Goal: Information Seeking & Learning: Understand process/instructions

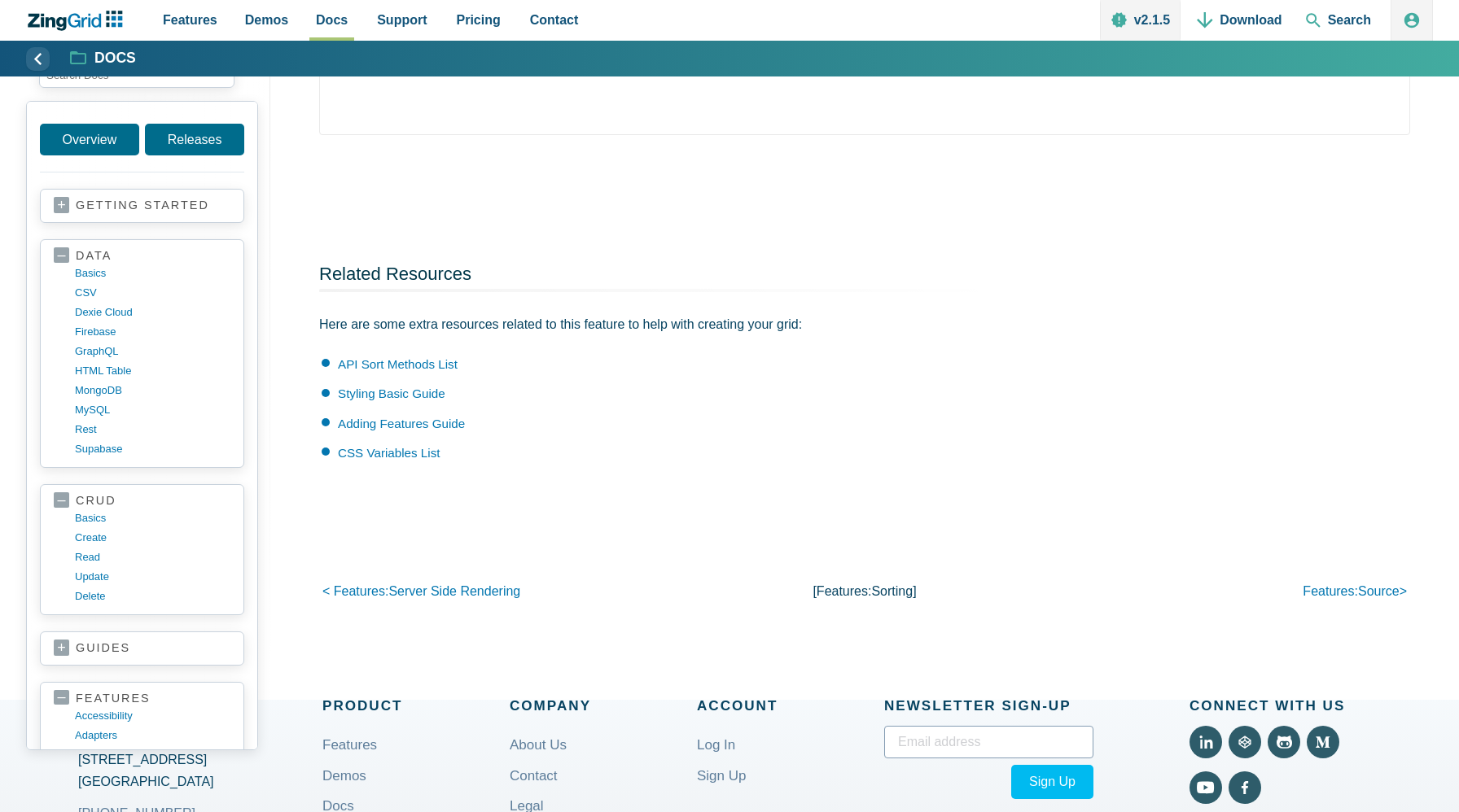
scroll to position [4411, 0]
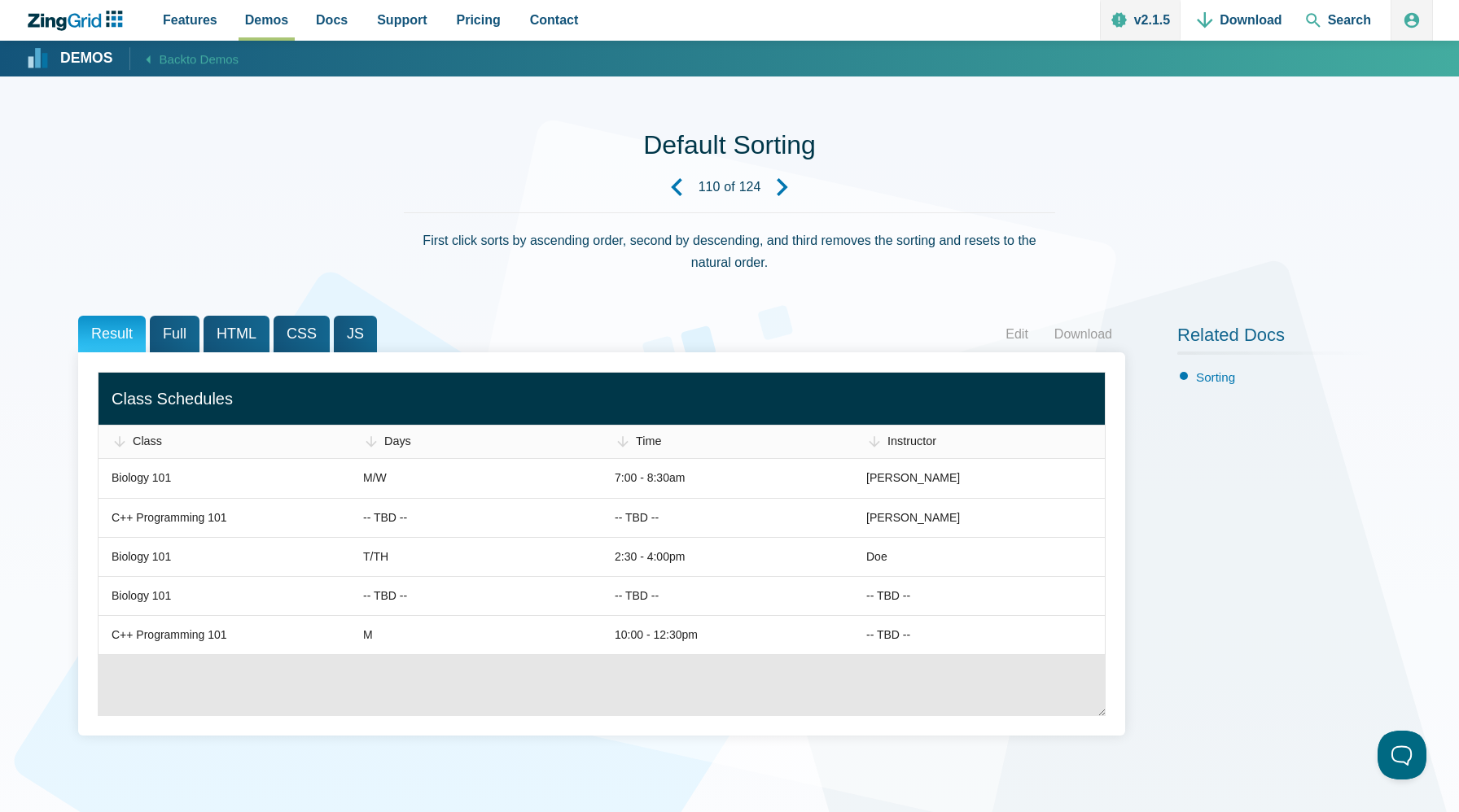
click at [182, 372] on div "Class Schedules" at bounding box center [602, 399] width 980 height 53
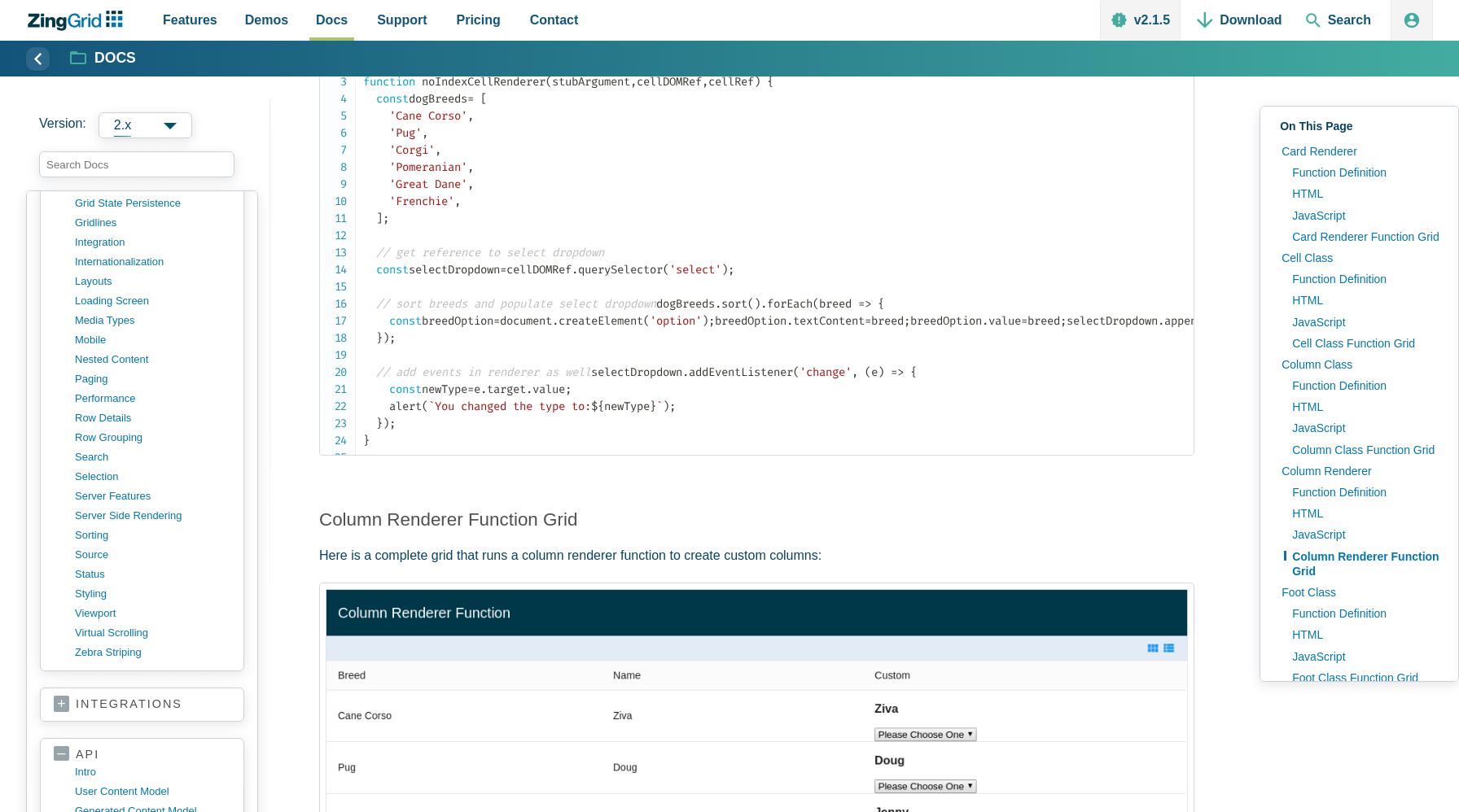
scroll to position [900, 0]
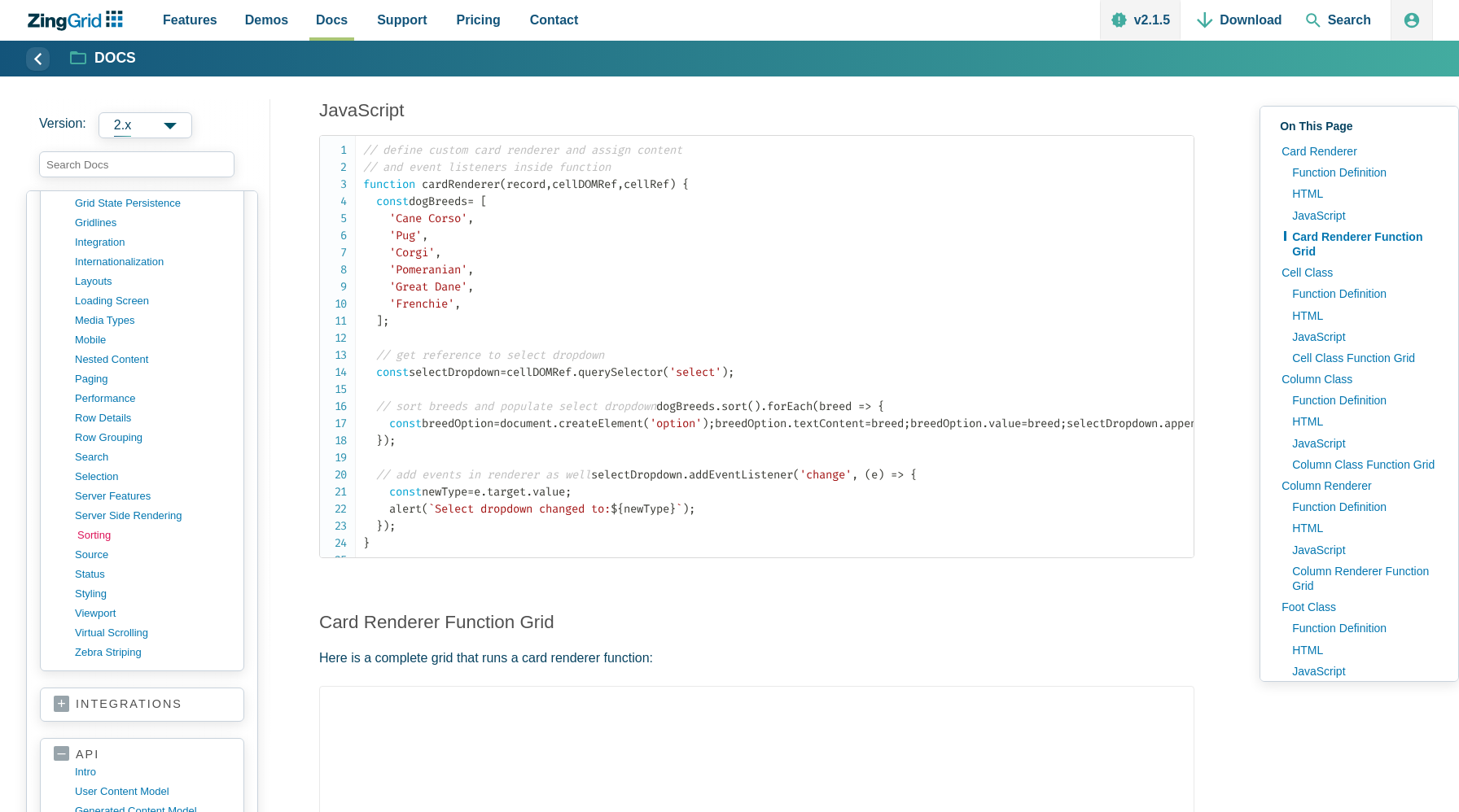
click at [103, 539] on link "sorting" at bounding box center [156, 536] width 156 height 19
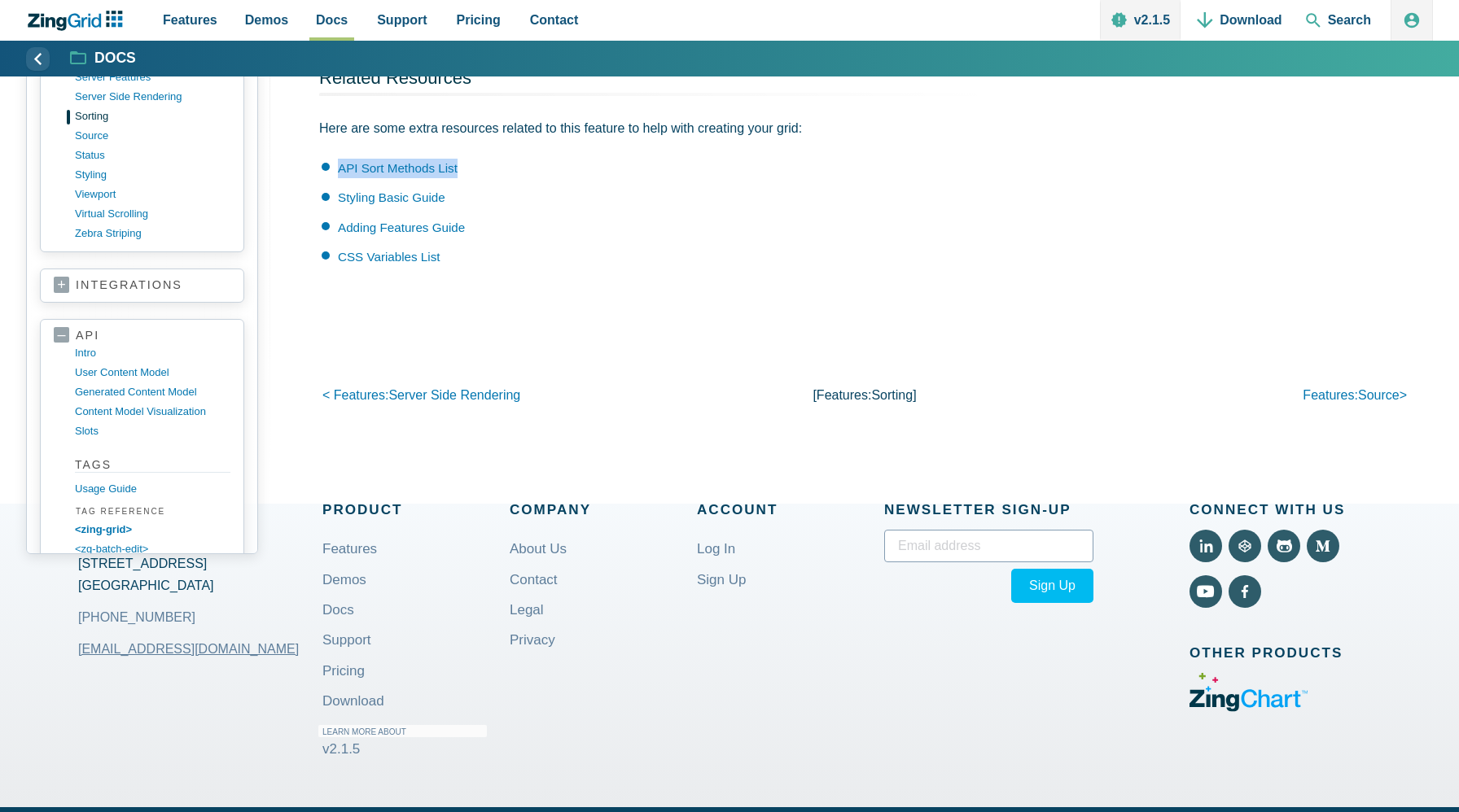
scroll to position [1272, 0]
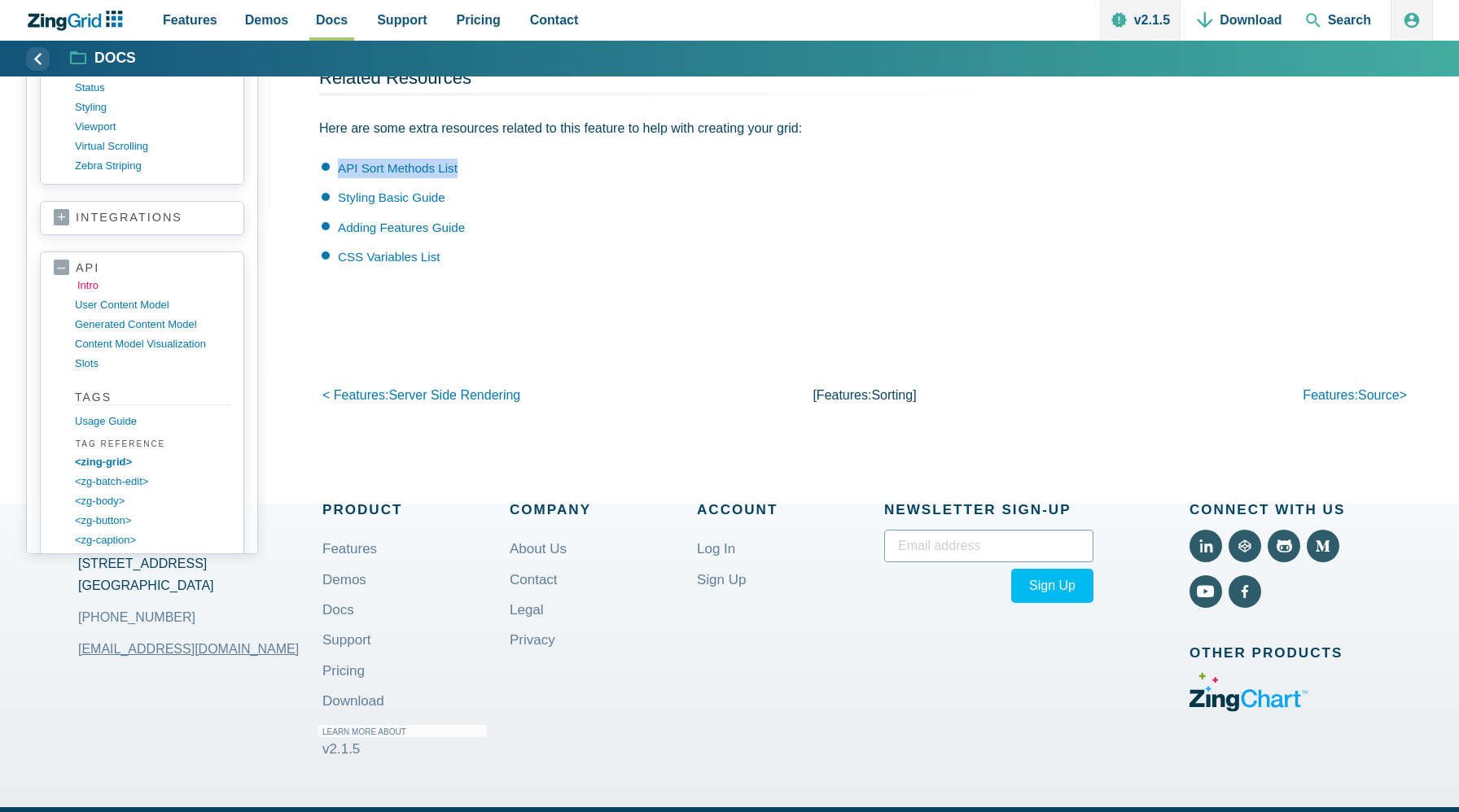
click at [88, 290] on link "intro" at bounding box center [156, 286] width 156 height 19
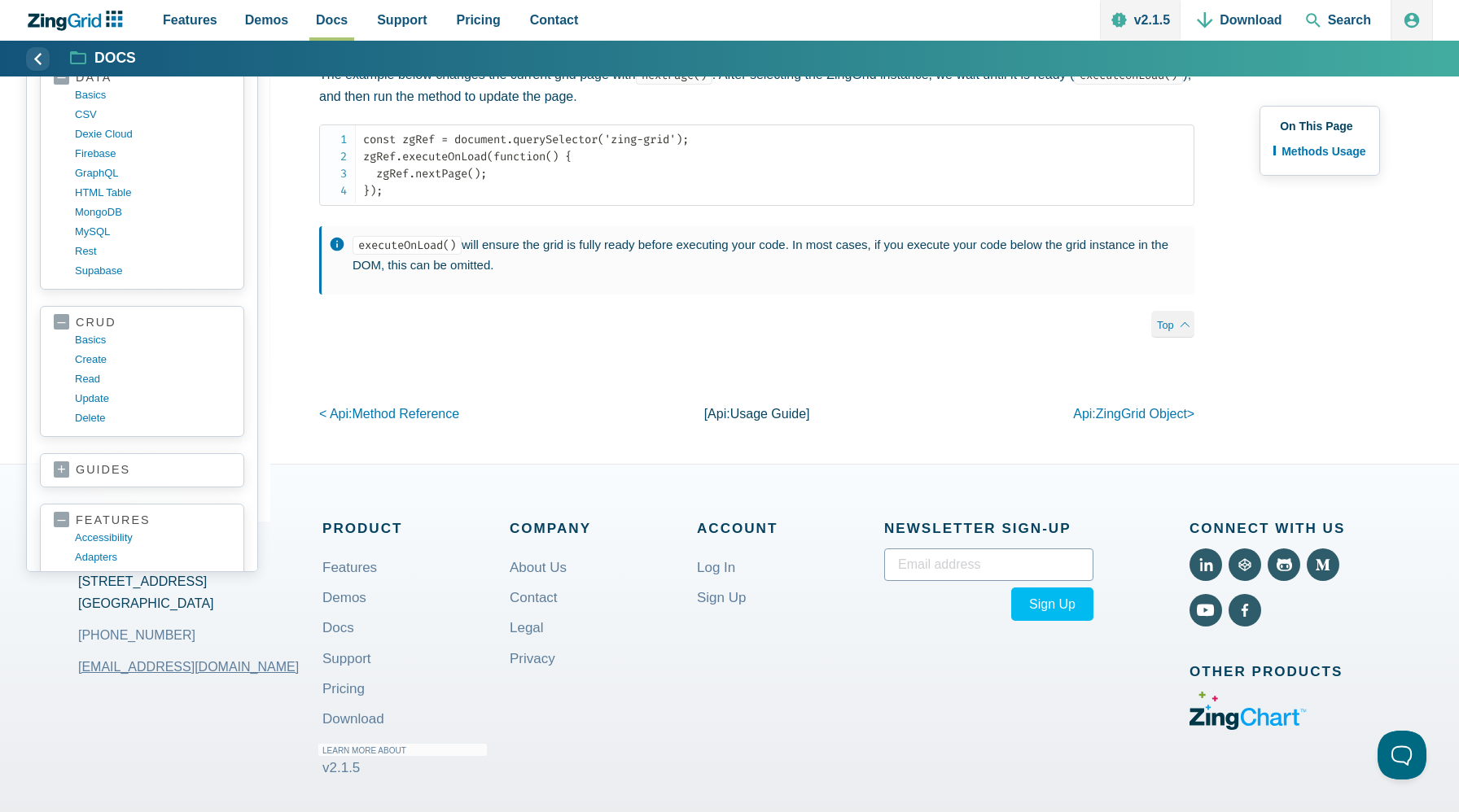
scroll to position [59, 0]
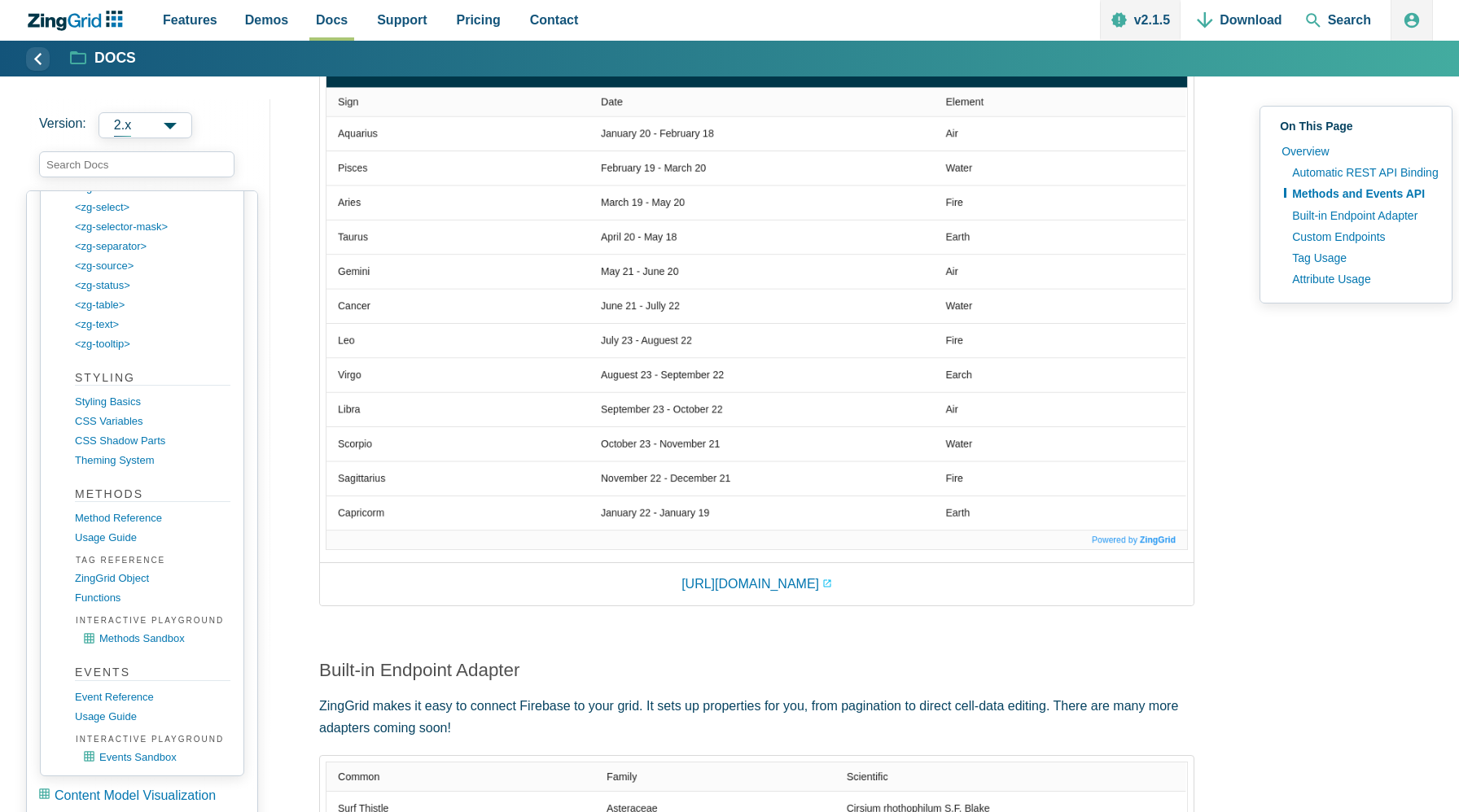
scroll to position [2575, 0]
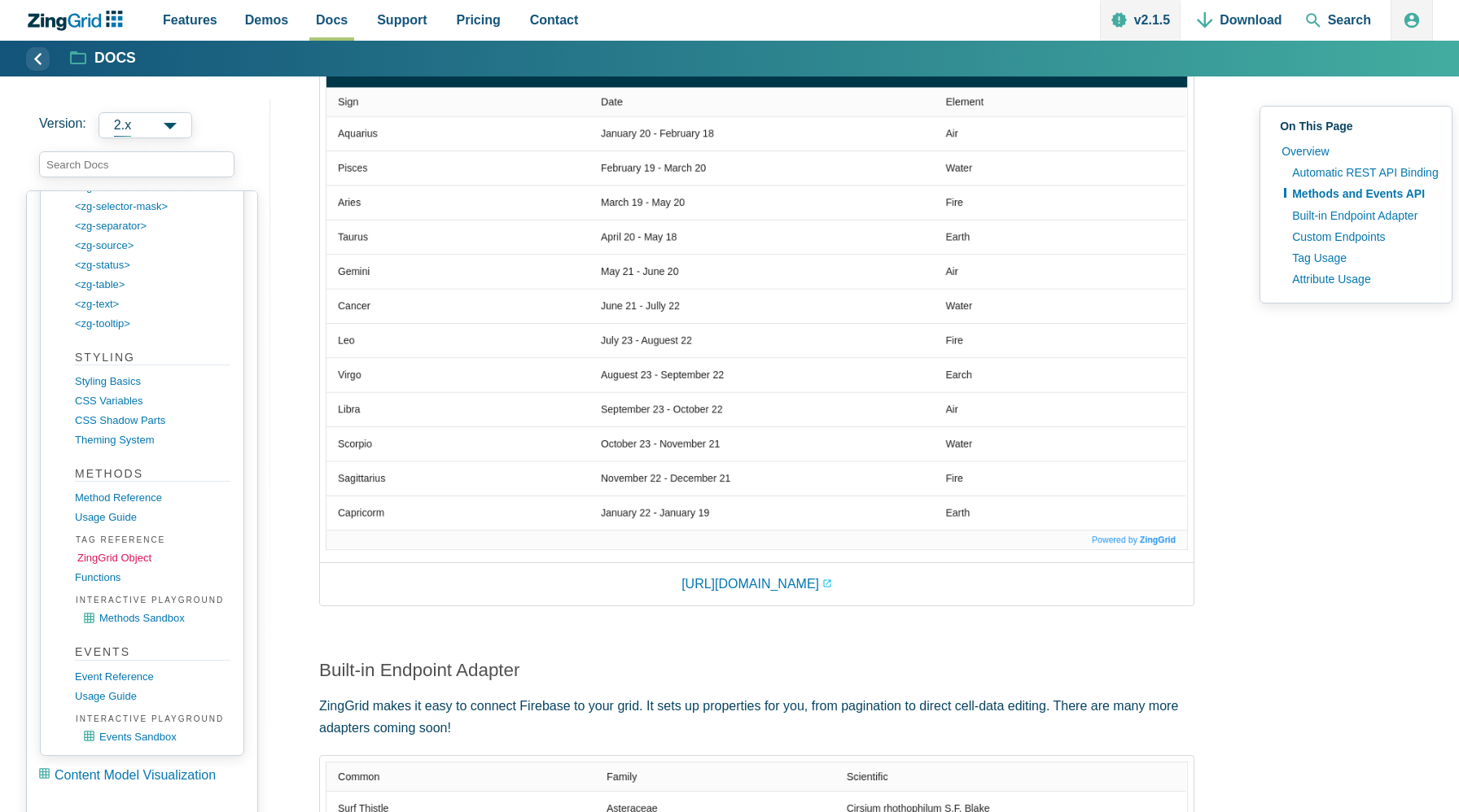
click at [120, 556] on link "ZingGrid object" at bounding box center [156, 558] width 156 height 19
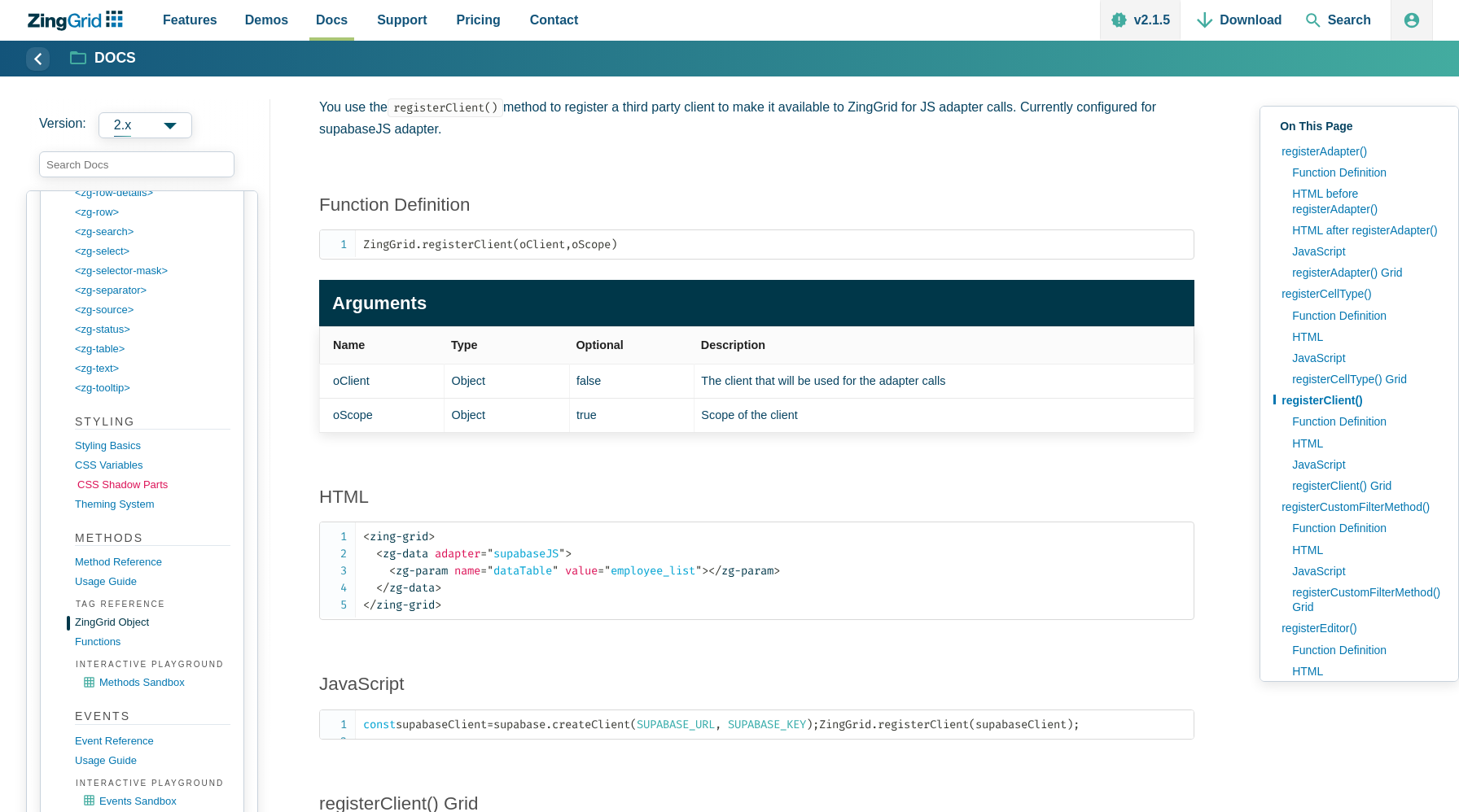
scroll to position [2553, 0]
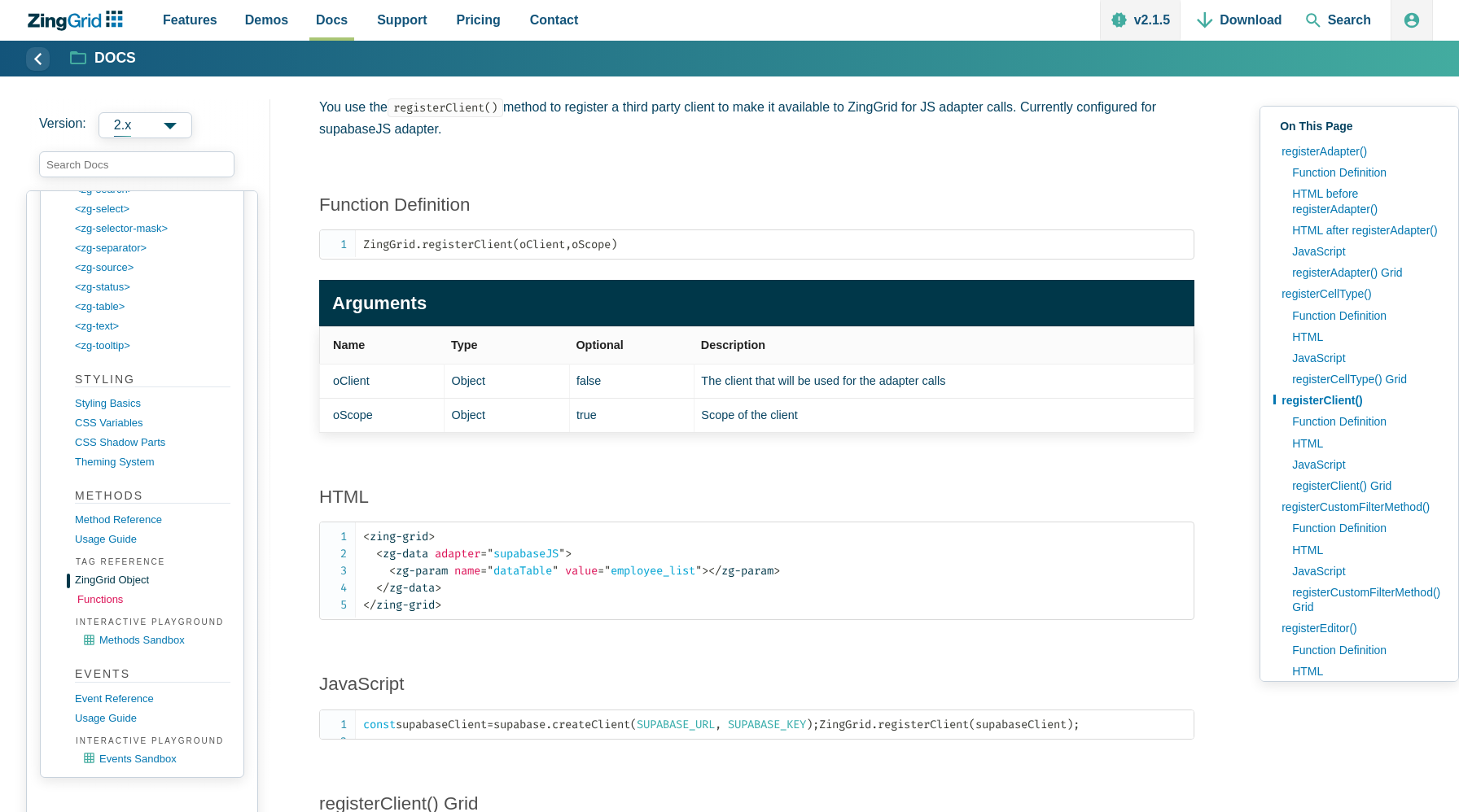
click at [102, 600] on link "functions" at bounding box center [156, 600] width 156 height 19
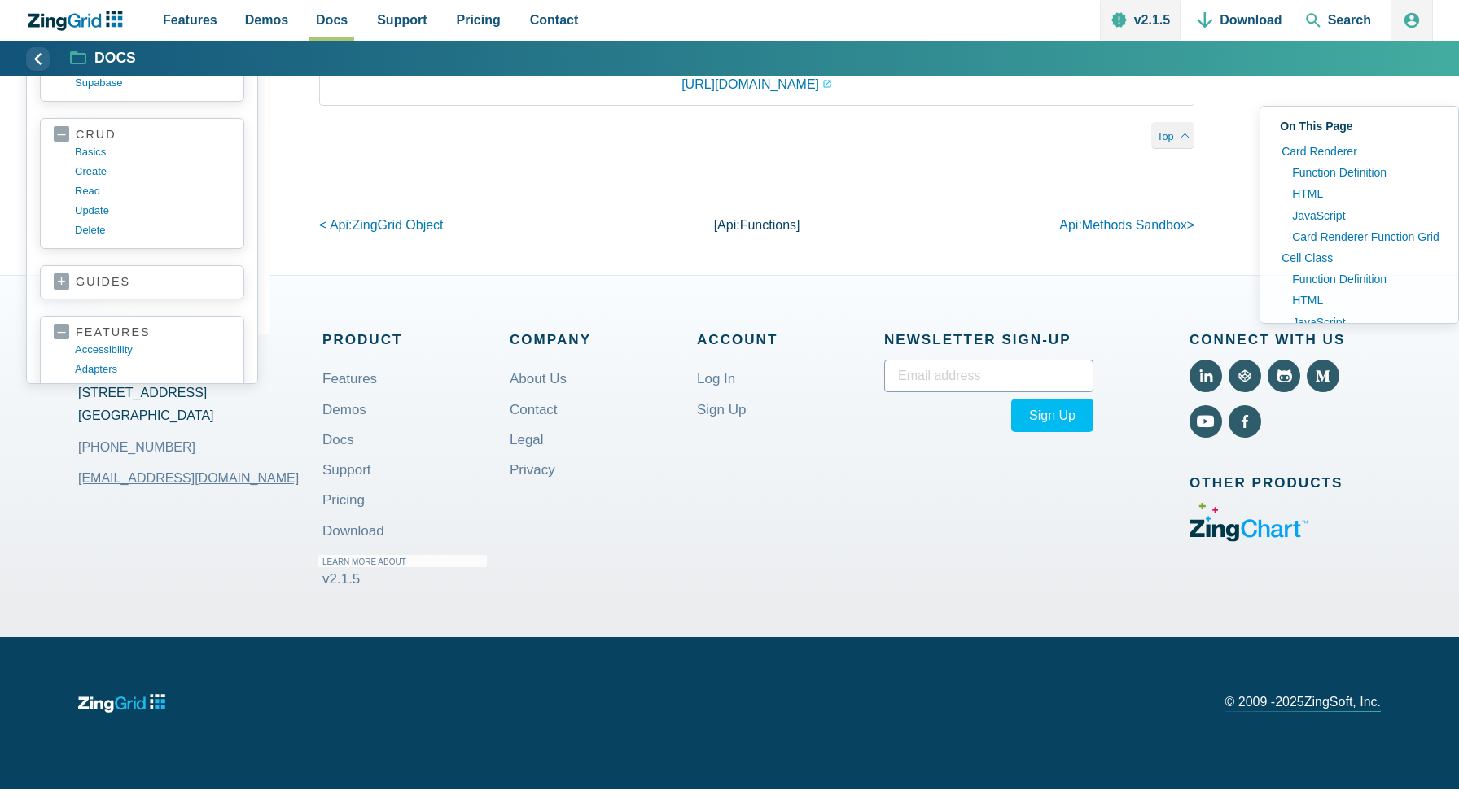
scroll to position [10966, 0]
click at [737, 236] on p "[api: functions ]" at bounding box center [757, 225] width 292 height 22
click at [1092, 232] on span "Methods Sandbox" at bounding box center [1134, 225] width 105 height 14
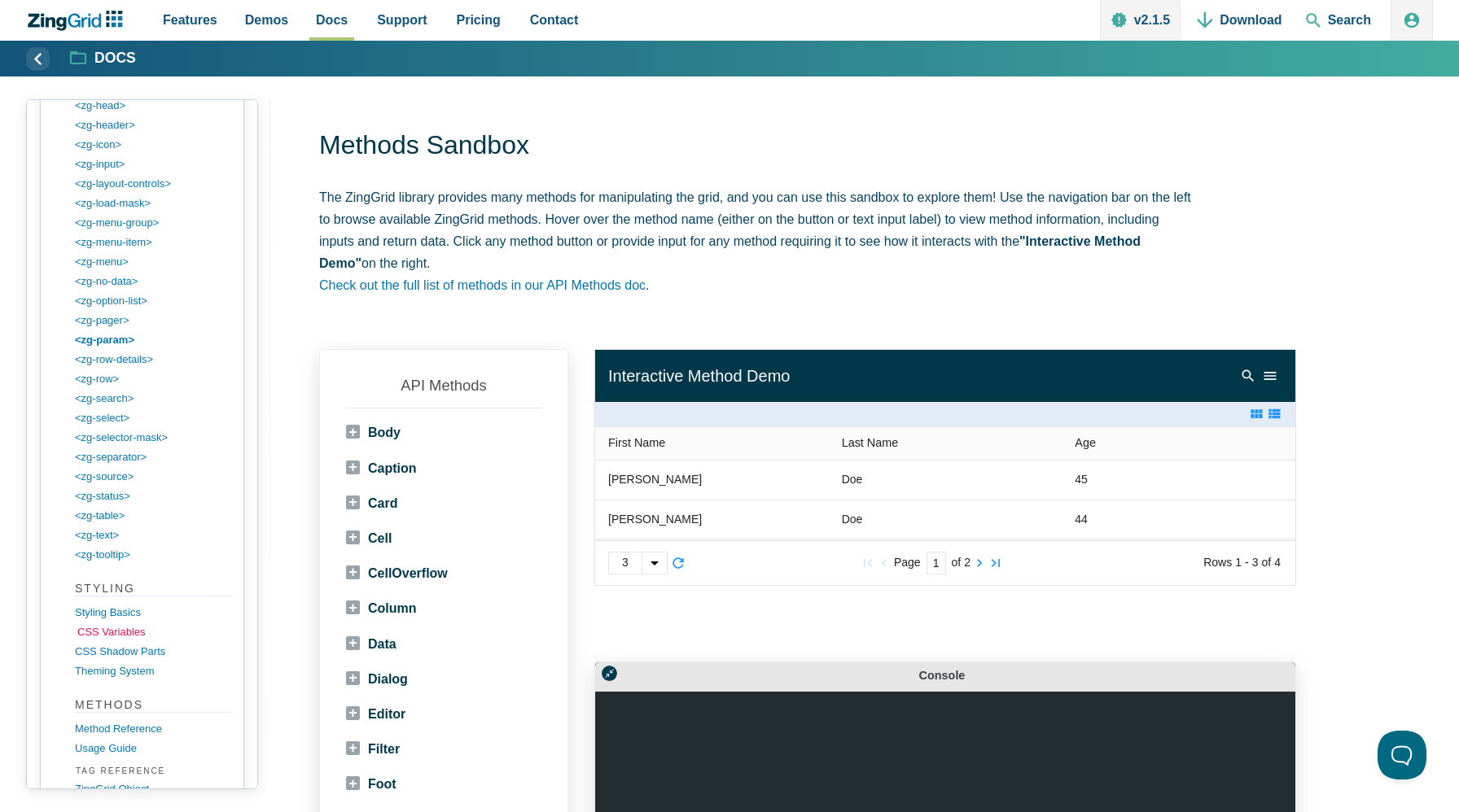
scroll to position [2315, 0]
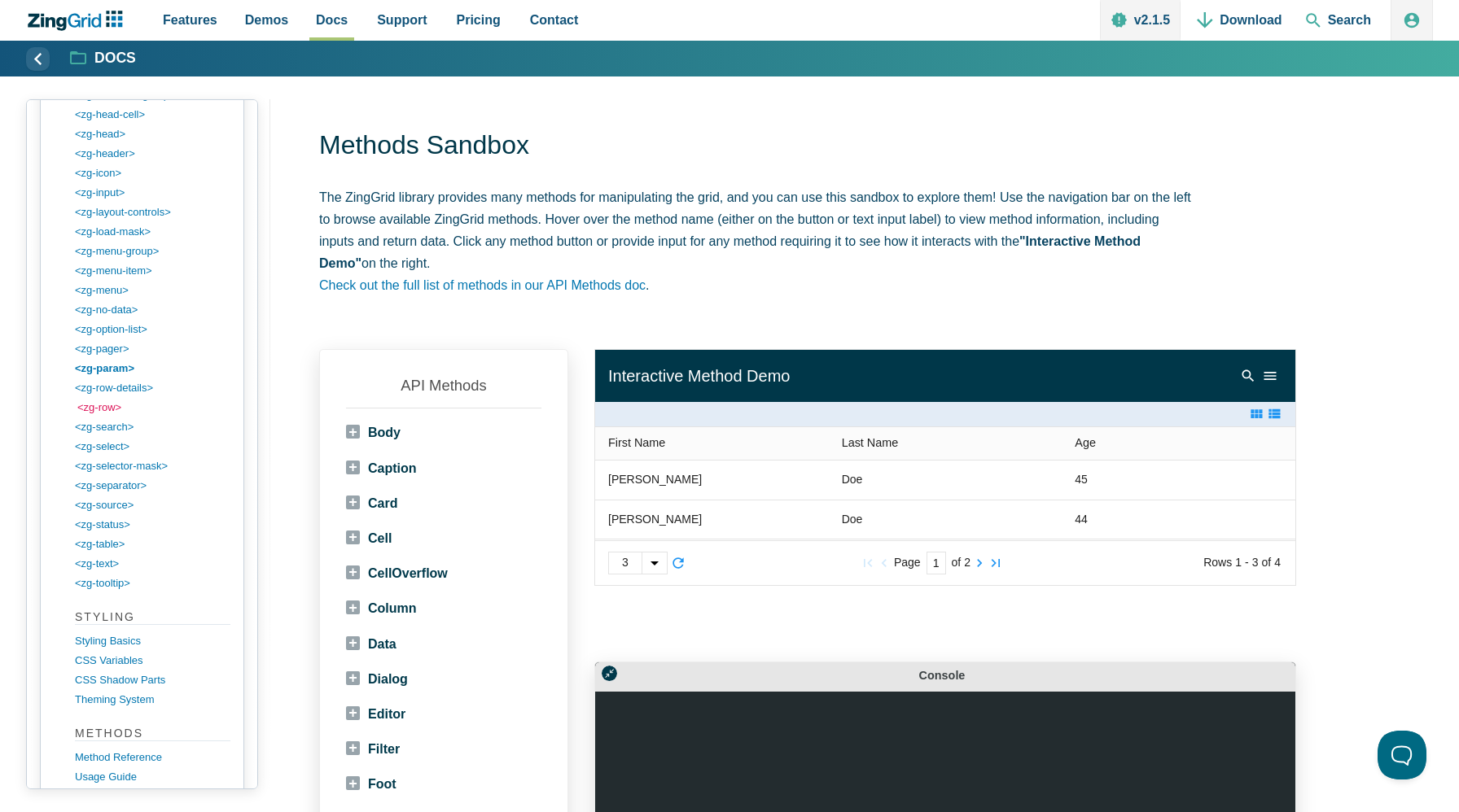
click at [98, 406] on link "<zg-row>" at bounding box center [156, 407] width 156 height 19
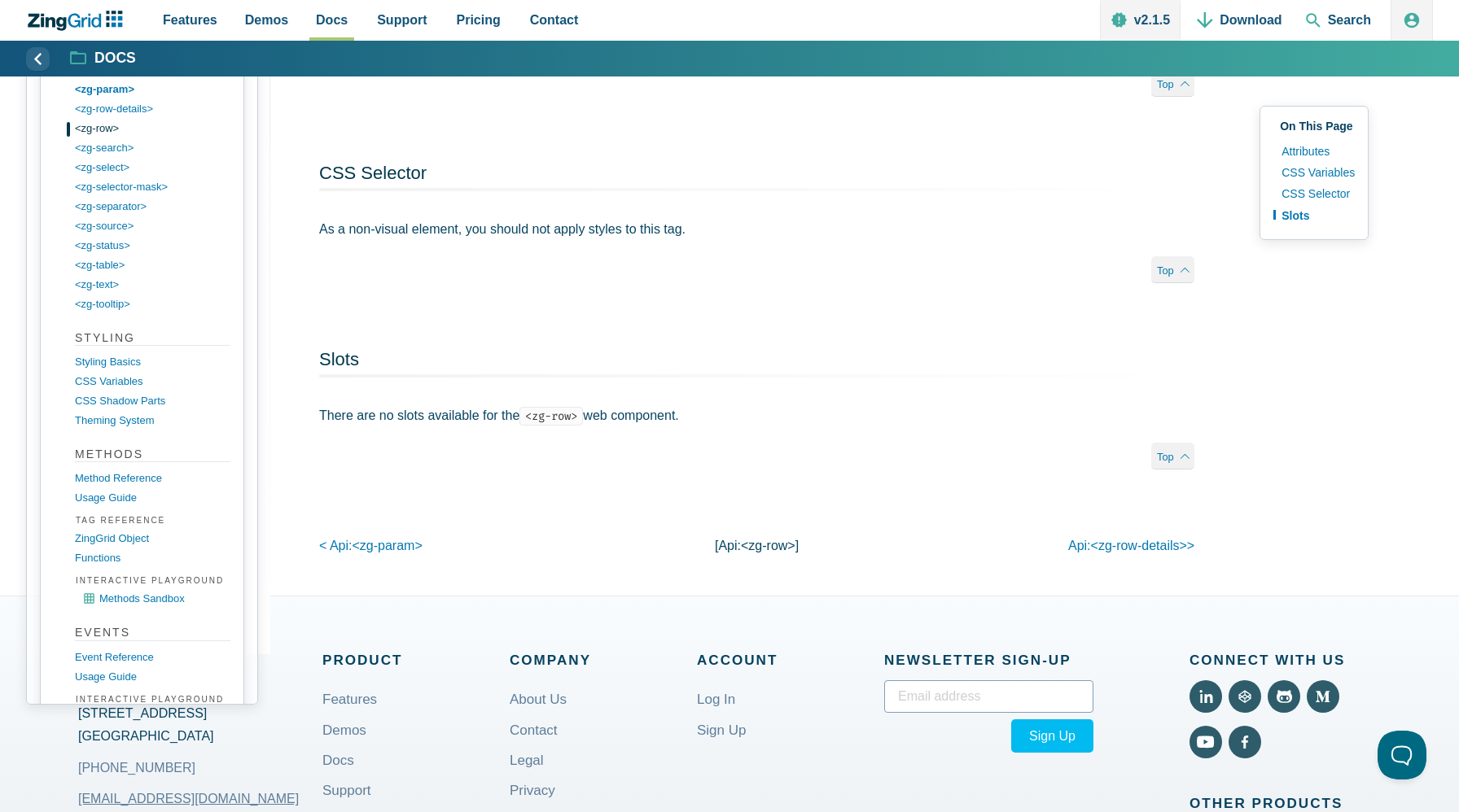
scroll to position [2448, 0]
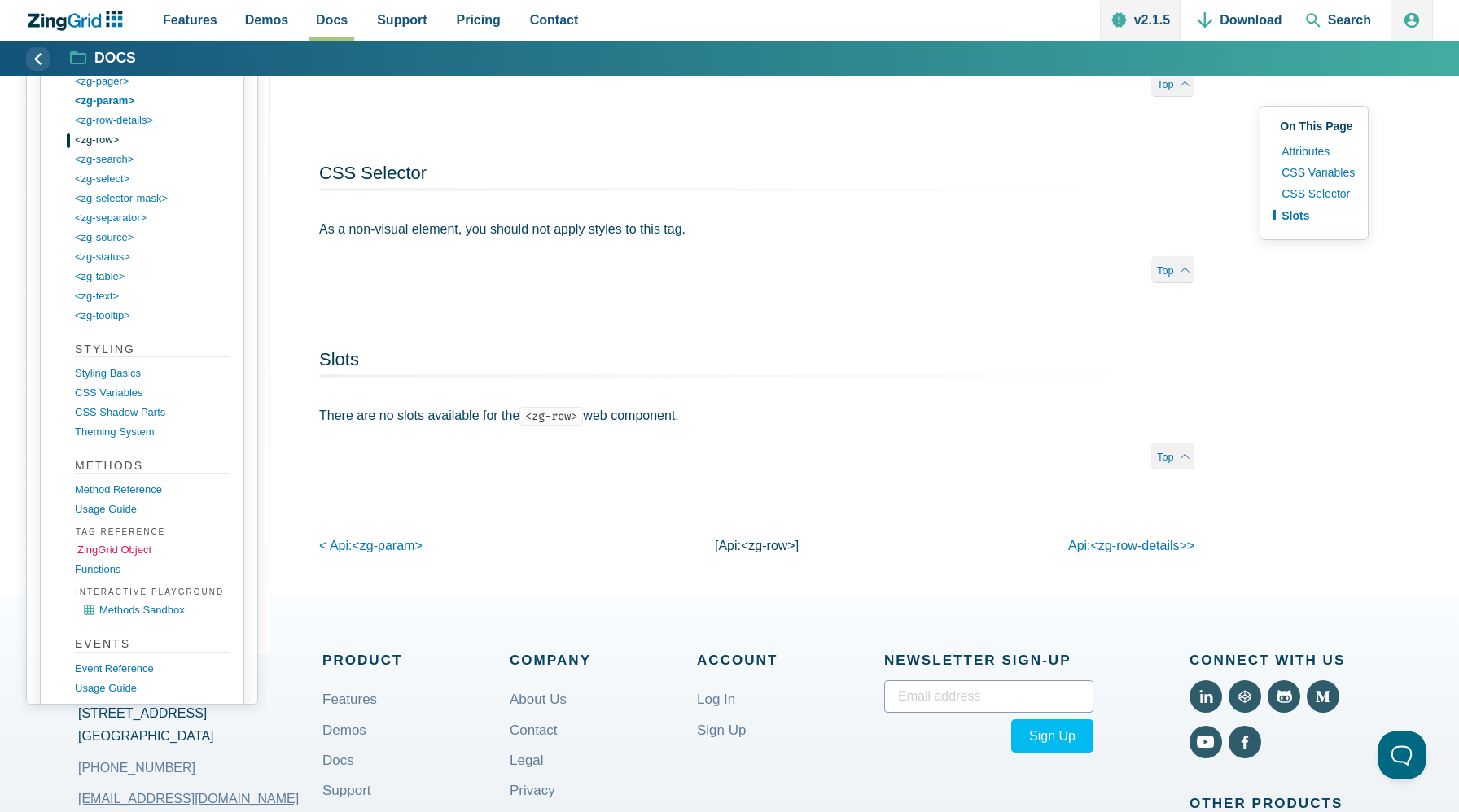
click at [108, 541] on link "ZingGrid object" at bounding box center [156, 550] width 156 height 19
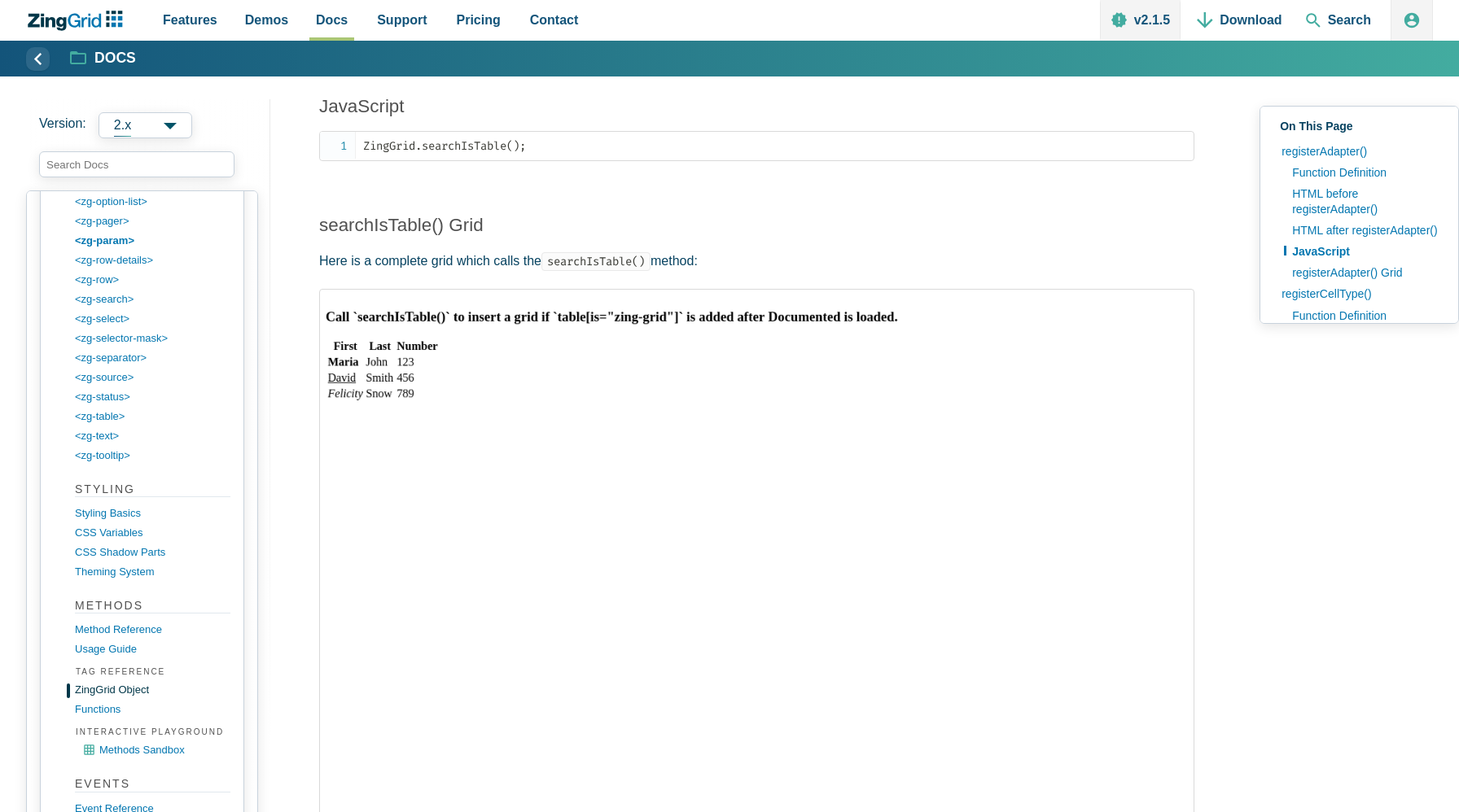
scroll to position [2594, 0]
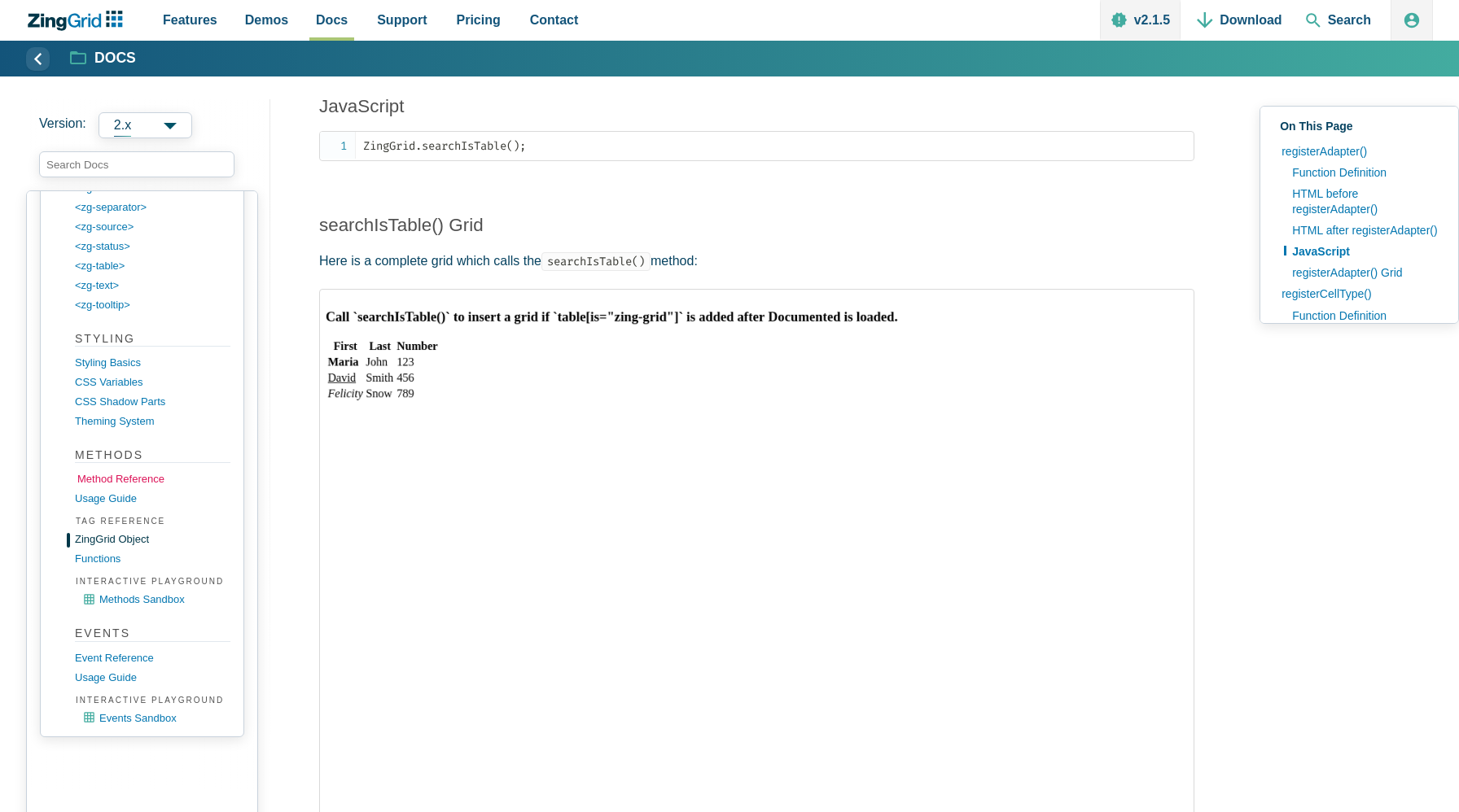
click at [109, 470] on link "Method Reference" at bounding box center [156, 479] width 156 height 19
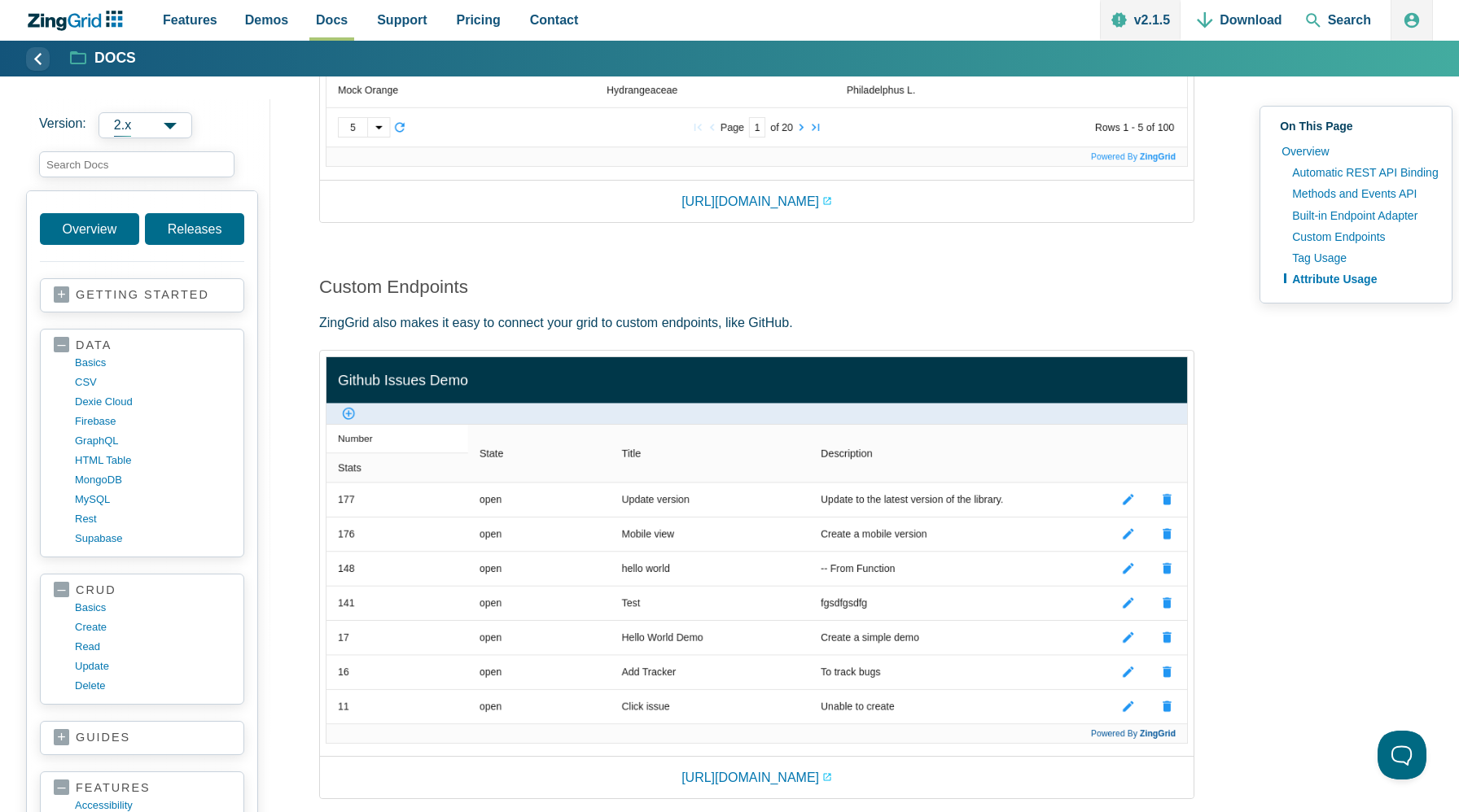
scroll to position [2364, 0]
